Goal: Task Accomplishment & Management: Manage account settings

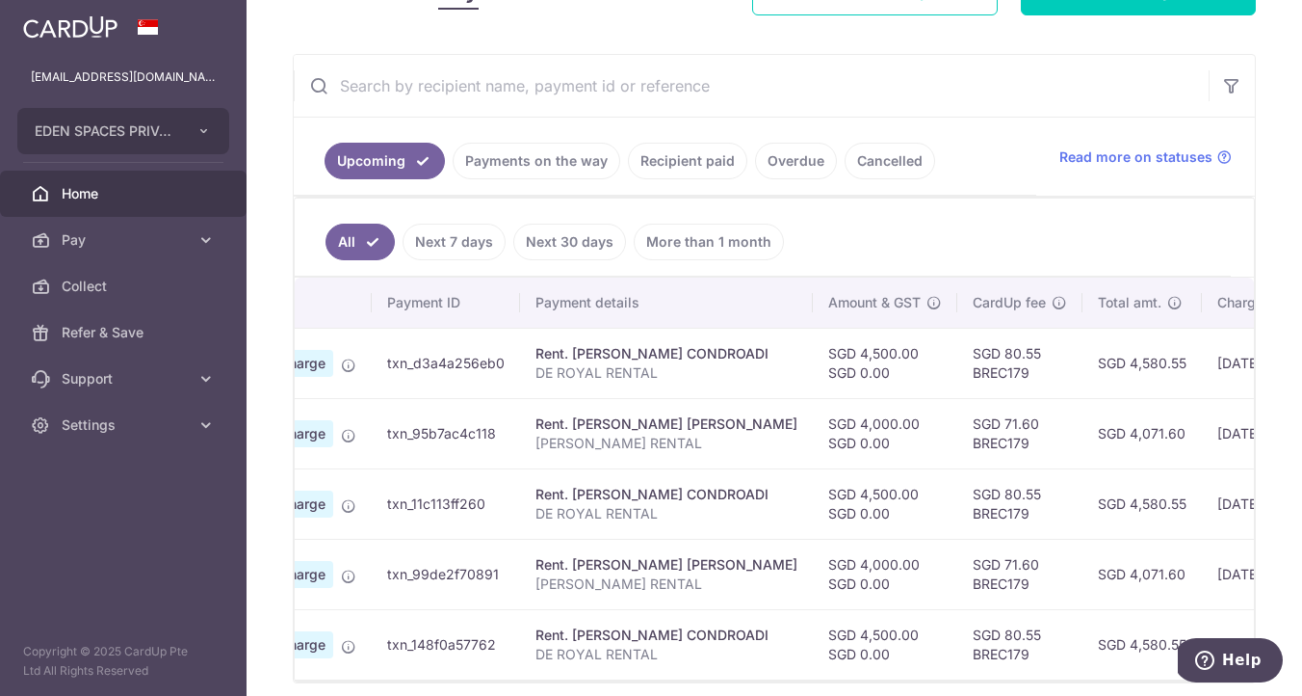
scroll to position [336, 0]
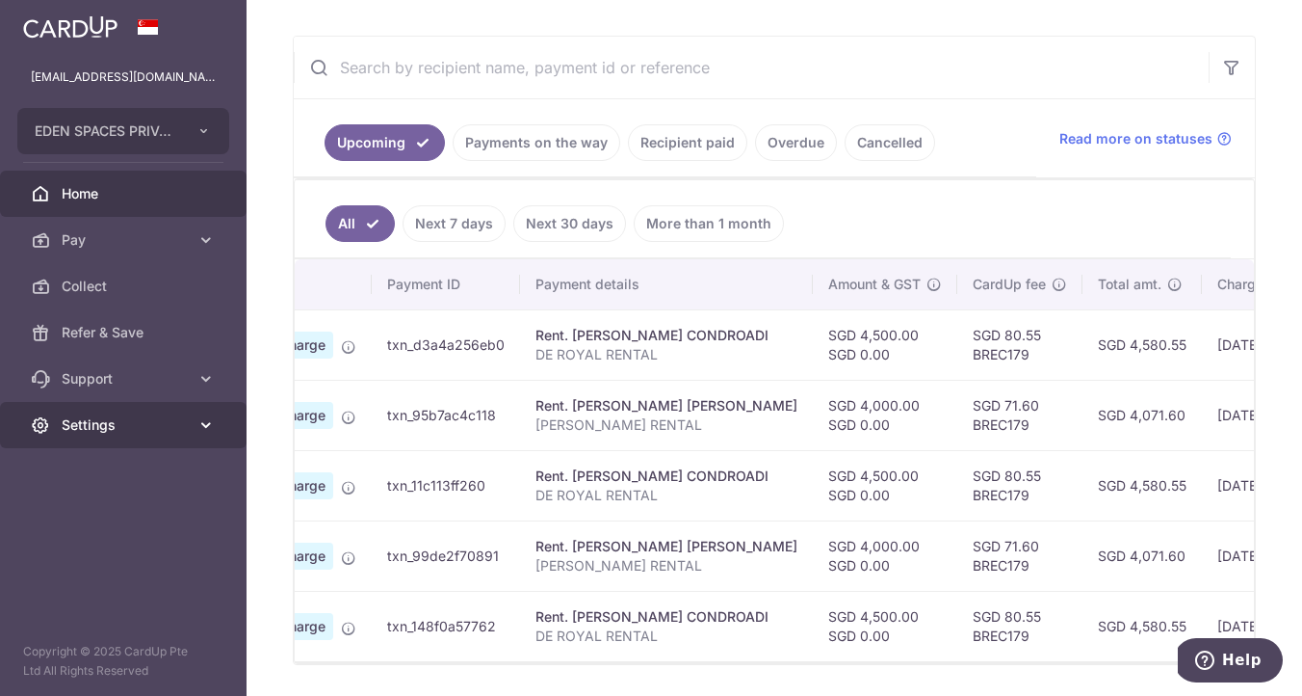
click at [206, 421] on icon at bounding box center [206, 424] width 19 height 19
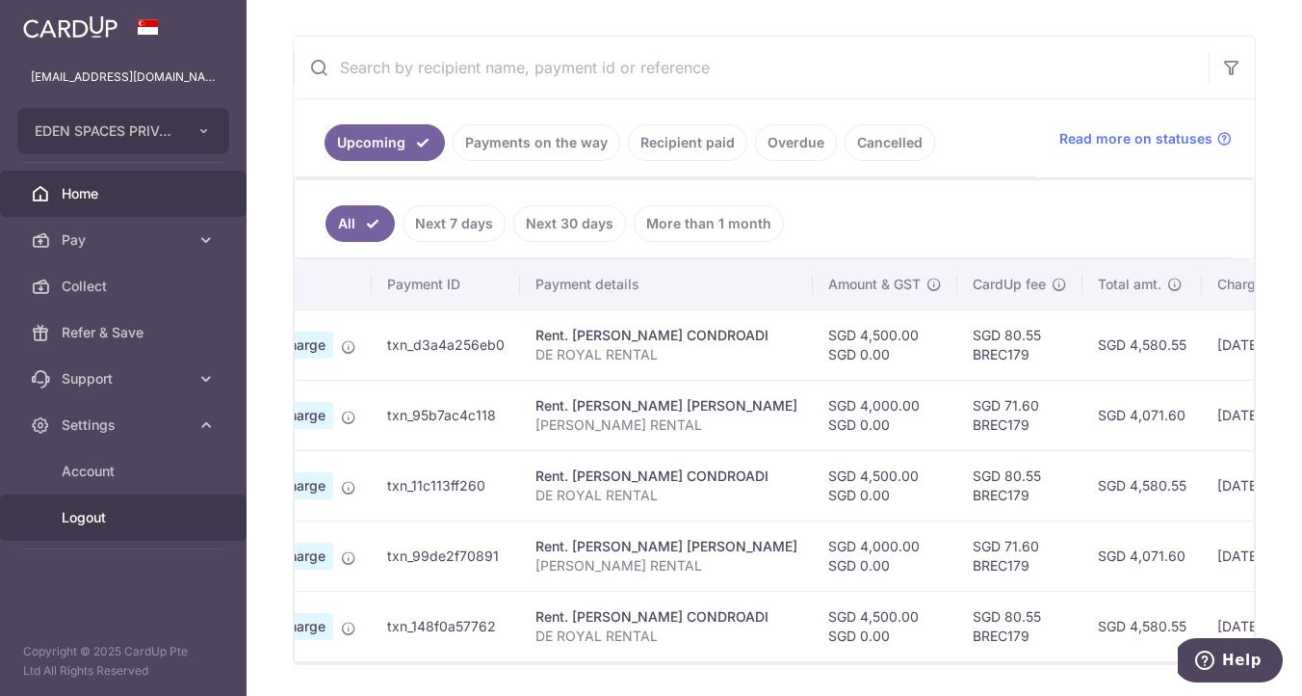
click at [113, 530] on link "Logout" at bounding box center [123, 517] width 247 height 46
